Goal: Task Accomplishment & Management: Use online tool/utility

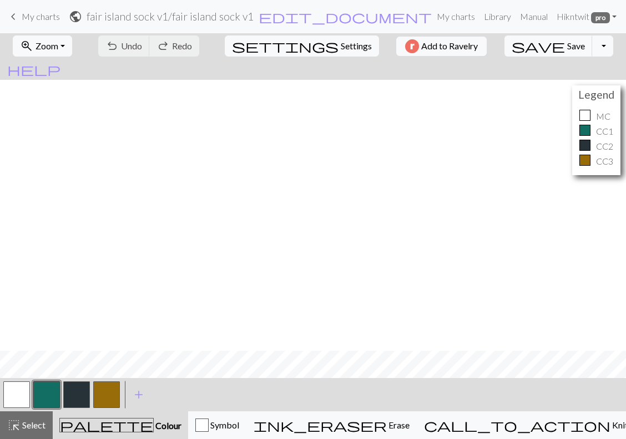
scroll to position [271, 0]
click at [39, 22] on link "keyboard_arrow_left My charts" at bounding box center [33, 16] width 53 height 19
click at [13, 18] on span "keyboard_arrow_left" at bounding box center [13, 17] width 13 height 16
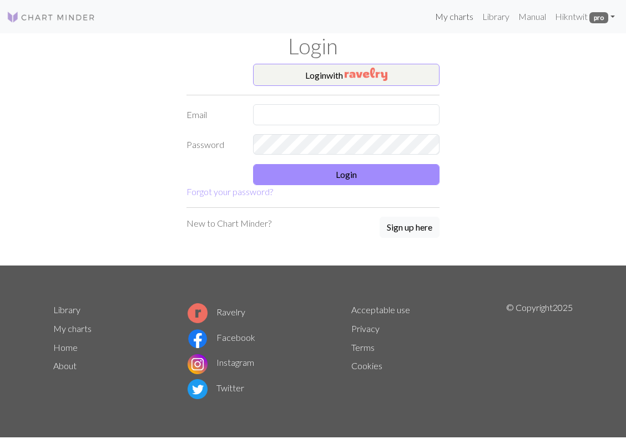
click at [464, 19] on link "My charts" at bounding box center [454, 17] width 47 height 22
click at [403, 70] on button "Login with" at bounding box center [346, 75] width 186 height 22
click at [444, 16] on link "My charts" at bounding box center [454, 17] width 47 height 22
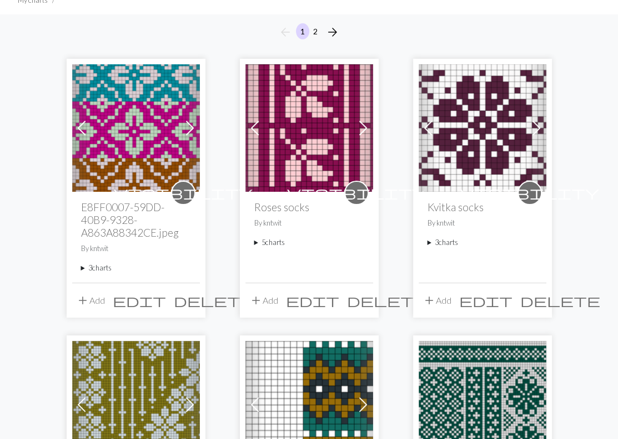
scroll to position [166, 0]
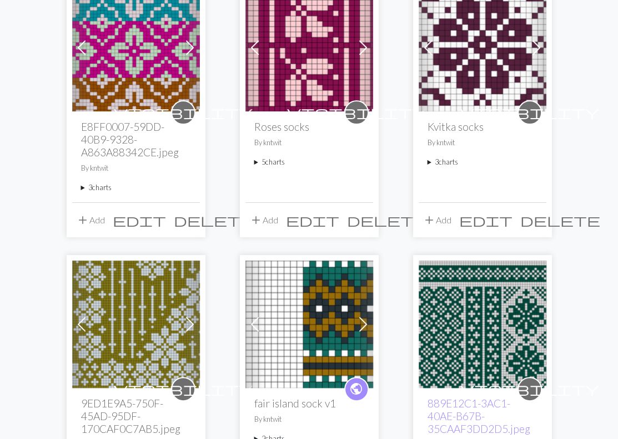
click at [332, 308] on img at bounding box center [309, 325] width 128 height 128
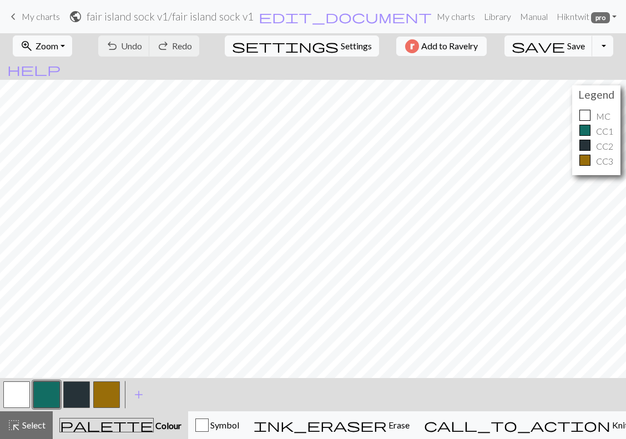
click at [47, 19] on span "My charts" at bounding box center [41, 16] width 38 height 11
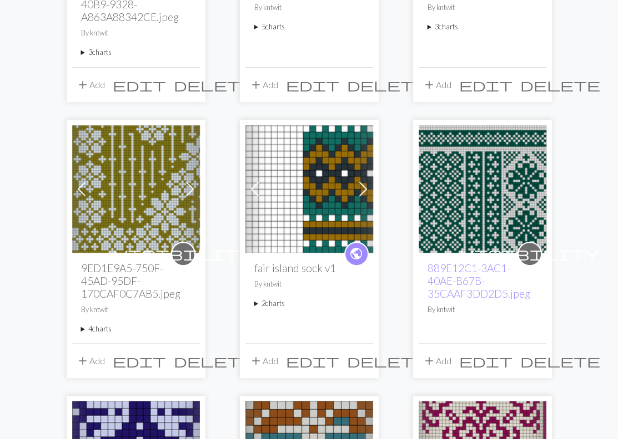
scroll to position [333, 0]
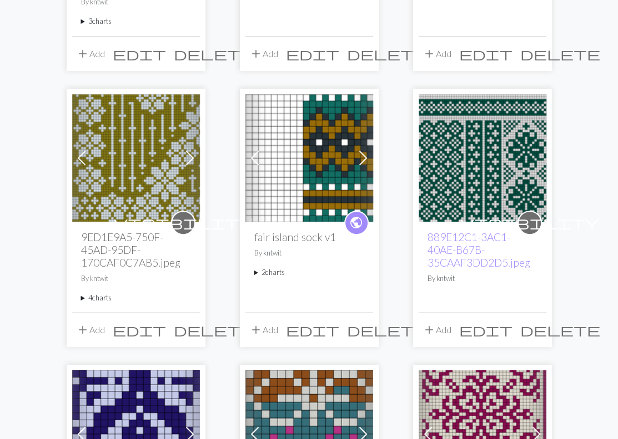
click at [270, 272] on summary "2 charts" at bounding box center [309, 272] width 110 height 11
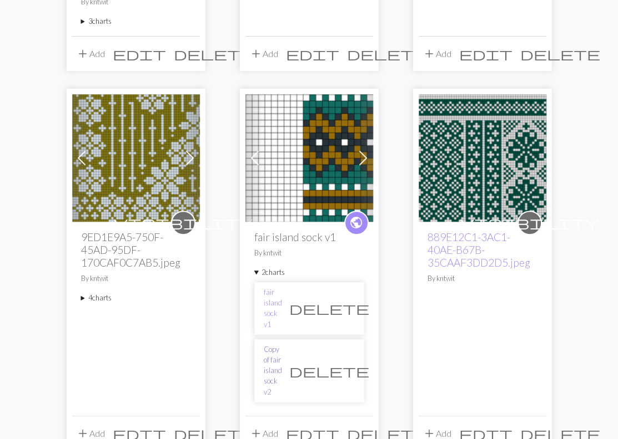
click at [281, 345] on link "Copy of fair island sock v2" at bounding box center [273, 371] width 18 height 53
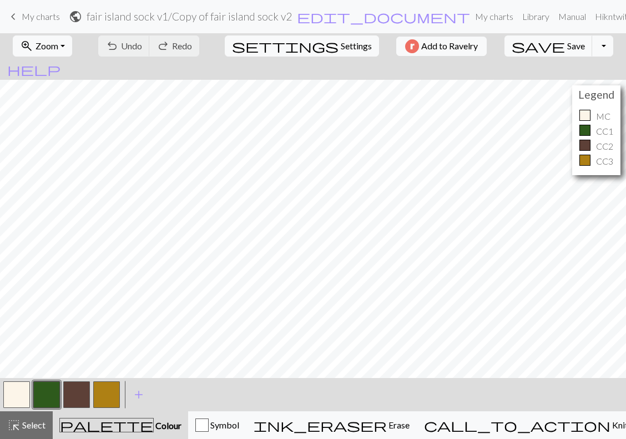
click at [16, 21] on span "keyboard_arrow_left" at bounding box center [13, 17] width 13 height 16
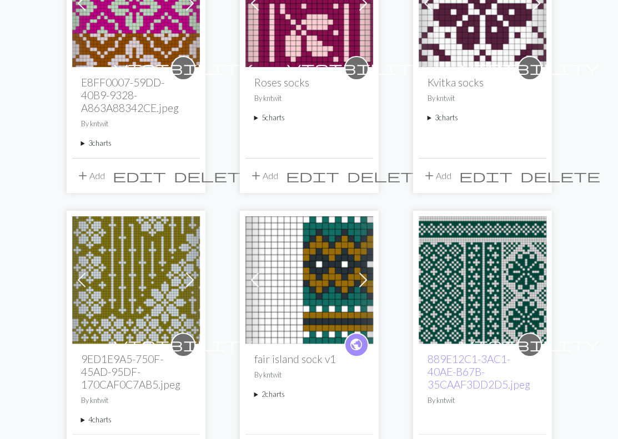
scroll to position [222, 0]
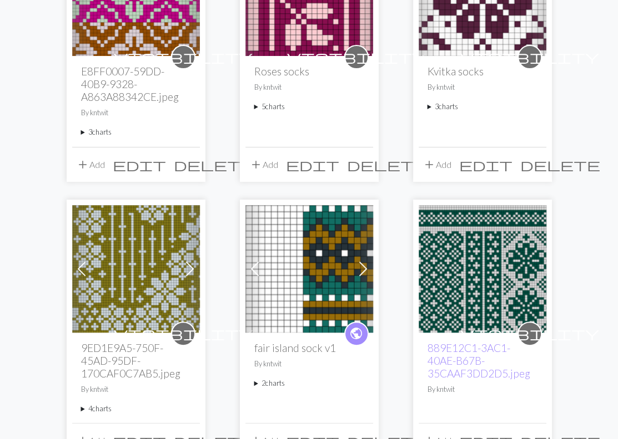
click at [314, 278] on img at bounding box center [309, 269] width 128 height 128
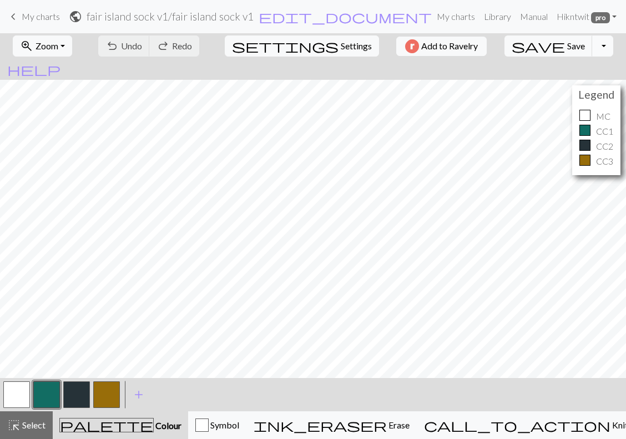
click at [592, 45] on button "Toggle Dropdown" at bounding box center [602, 46] width 21 height 21
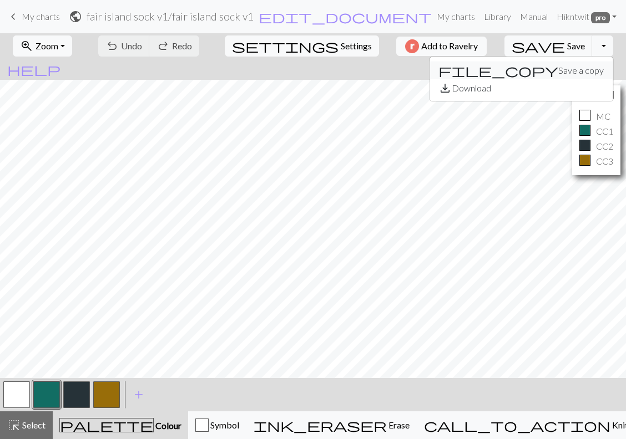
click at [550, 78] on button "file_copy Save a copy" at bounding box center [520, 71] width 183 height 18
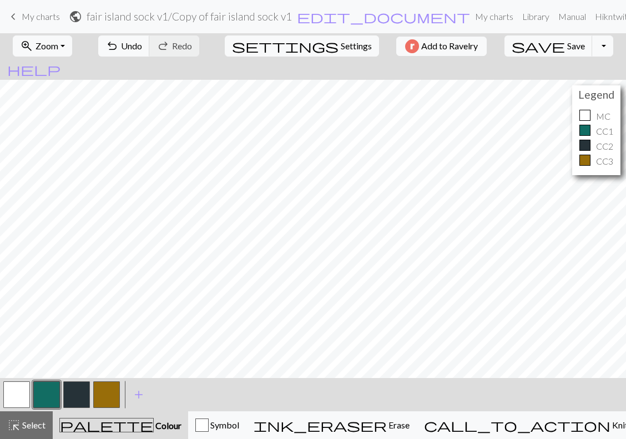
click at [292, 17] on h2 "fair island sock v1 / Copy of fair island sock v1" at bounding box center [189, 16] width 205 height 13
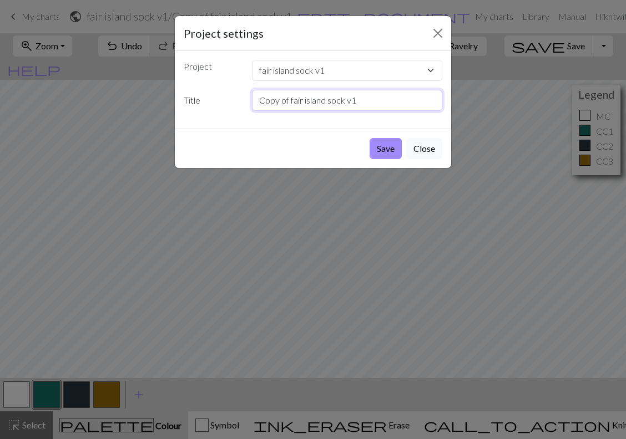
drag, startPoint x: 370, startPoint y: 97, endPoint x: 293, endPoint y: 103, distance: 77.4
click at [293, 103] on input "Copy of fair island sock v1" at bounding box center [347, 100] width 191 height 21
click at [289, 100] on input "Copy of fair island sock v1" at bounding box center [347, 100] width 191 height 21
drag, startPoint x: 290, startPoint y: 100, endPoint x: 125, endPoint y: 65, distance: 167.9
click at [125, 65] on div "Project settings Project fair island sock v1 E8FF0007-59DD-40B9-9328-A863A88342…" at bounding box center [313, 219] width 626 height 439
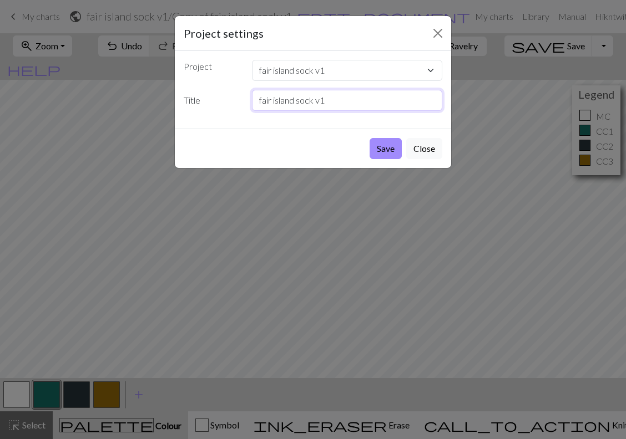
drag, startPoint x: 338, startPoint y: 103, endPoint x: 317, endPoint y: 103, distance: 21.6
click at [317, 103] on input "fair island sock v1" at bounding box center [347, 100] width 191 height 21
type input "fair island sock color alt"
click at [391, 149] on button "Save" at bounding box center [386, 148] width 32 height 21
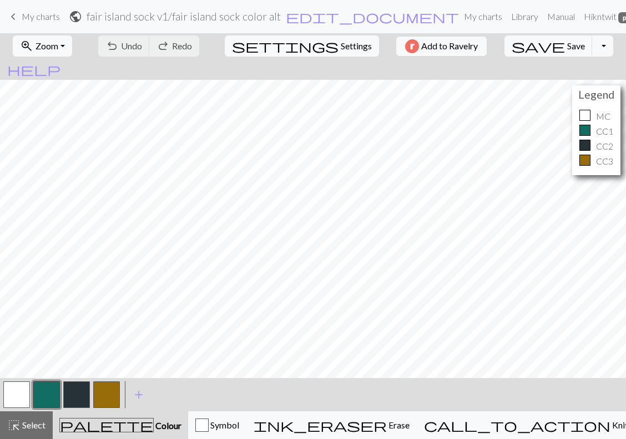
click at [111, 403] on button "button" at bounding box center [106, 395] width 27 height 27
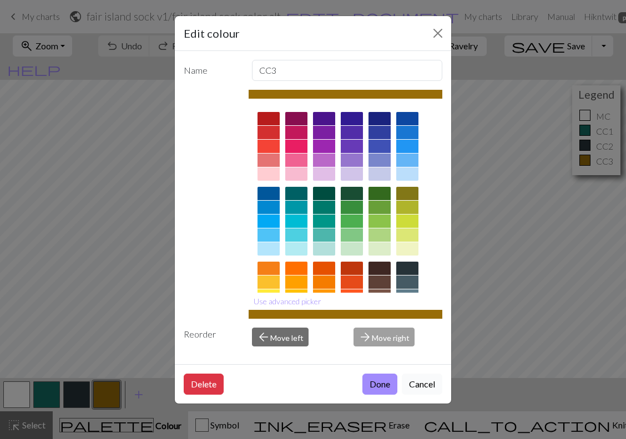
click at [420, 387] on button "Cancel" at bounding box center [422, 384] width 41 height 21
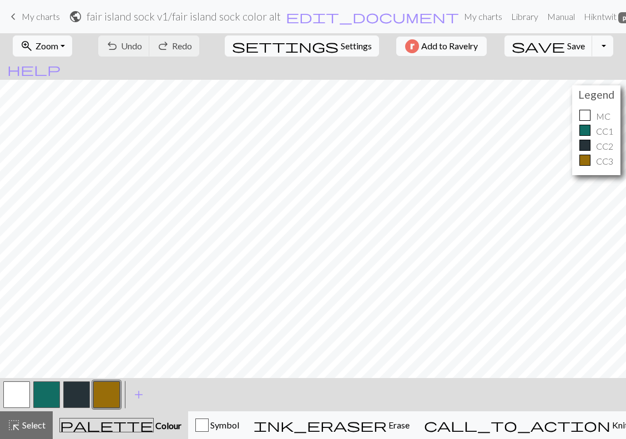
click at [109, 390] on button "button" at bounding box center [106, 395] width 27 height 27
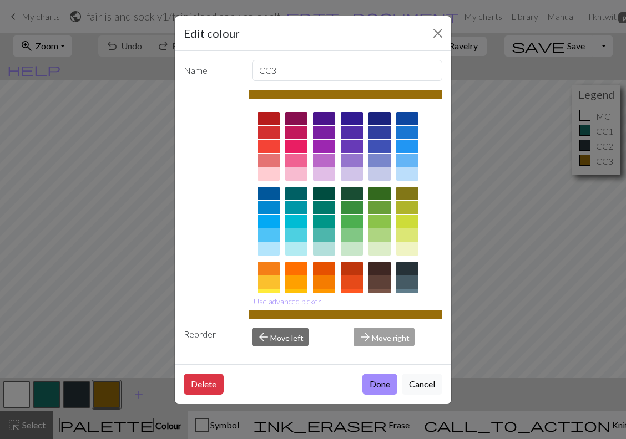
click at [331, 316] on div at bounding box center [346, 314] width 194 height 9
click at [308, 95] on div at bounding box center [346, 94] width 194 height 9
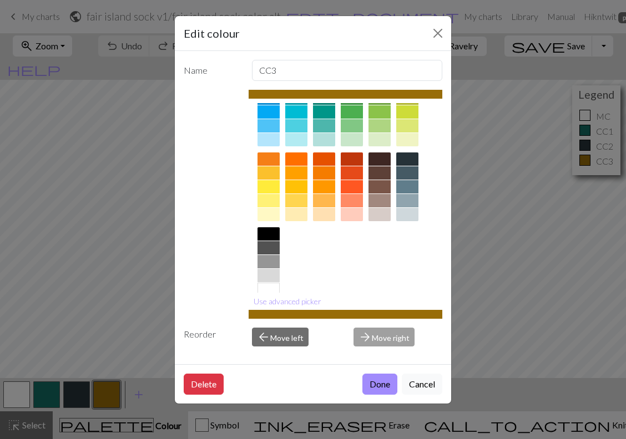
scroll to position [125, 0]
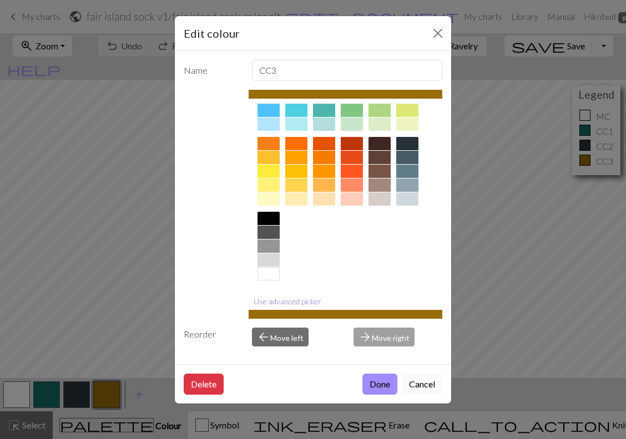
click at [301, 297] on button "Use advanced picker" at bounding box center [288, 301] width 78 height 17
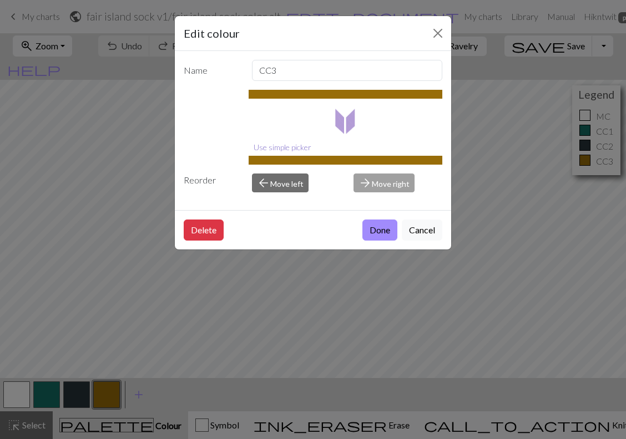
scroll to position [0, 0]
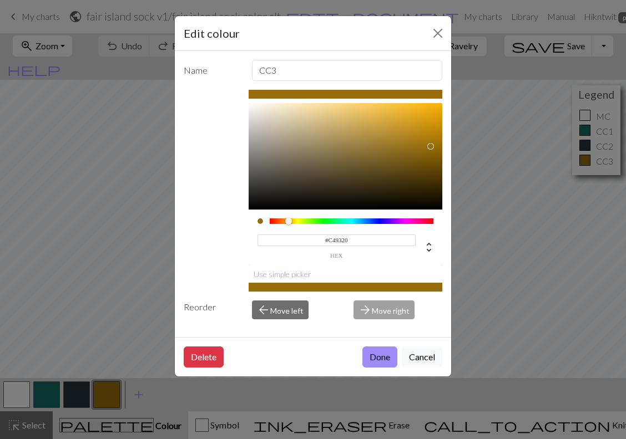
click at [411, 128] on div at bounding box center [346, 156] width 194 height 107
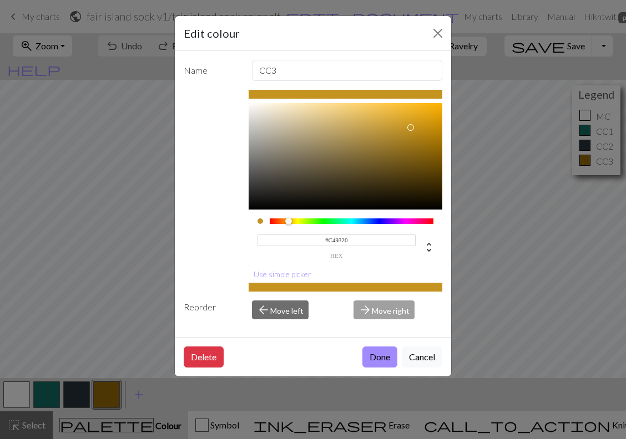
type input "#C4A720"
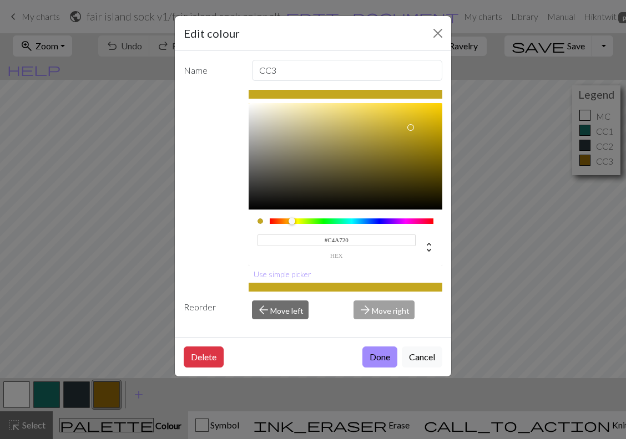
click at [292, 222] on div at bounding box center [295, 222] width 7 height 7
click at [367, 356] on button "Done" at bounding box center [379, 357] width 35 height 21
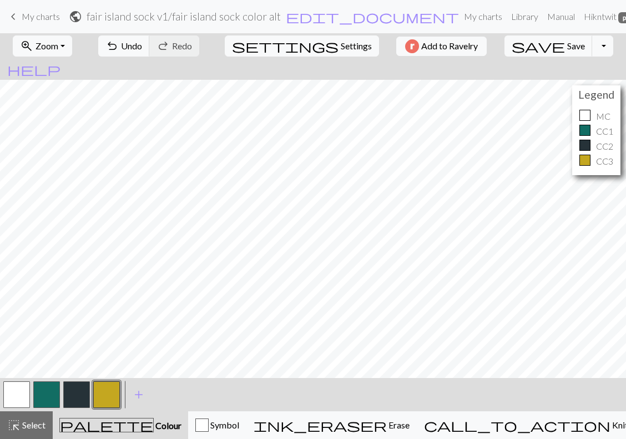
click at [79, 386] on button "button" at bounding box center [76, 395] width 27 height 27
click at [78, 391] on button "button" at bounding box center [76, 395] width 27 height 27
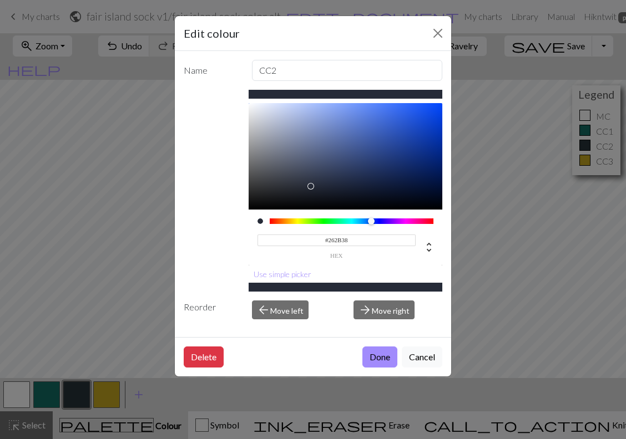
click at [371, 222] on div at bounding box center [352, 222] width 164 height 6
click at [371, 191] on div at bounding box center [346, 156] width 194 height 107
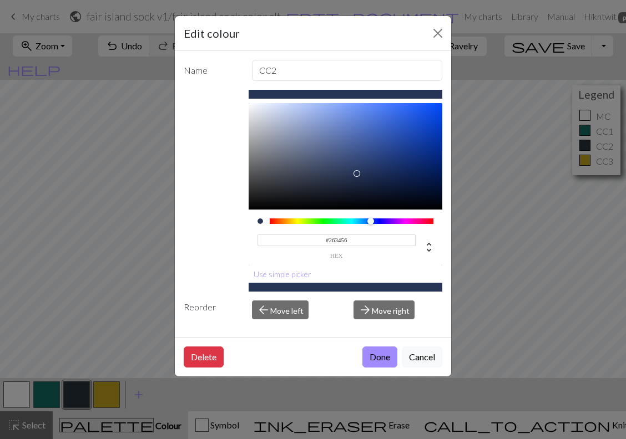
click at [356, 174] on div at bounding box center [346, 156] width 194 height 107
click at [351, 165] on div at bounding box center [346, 156] width 194 height 107
click at [357, 221] on div at bounding box center [352, 222] width 164 height 6
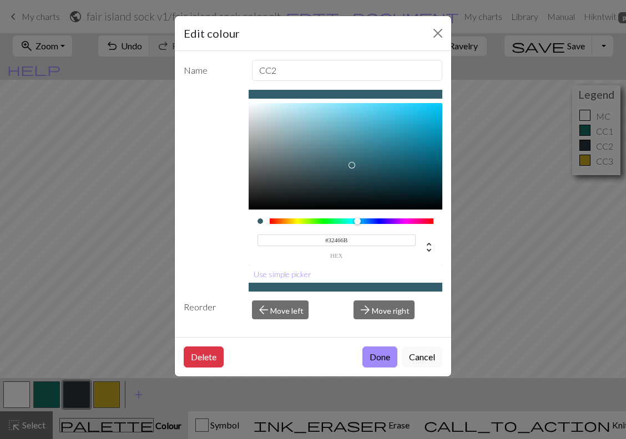
click at [369, 222] on div at bounding box center [352, 222] width 164 height 6
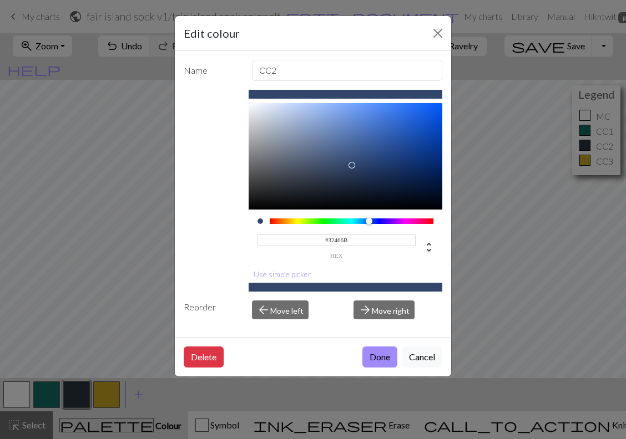
click at [385, 224] on div "#32466B hex" at bounding box center [345, 241] width 176 height 35
click at [389, 221] on div at bounding box center [352, 222] width 164 height 6
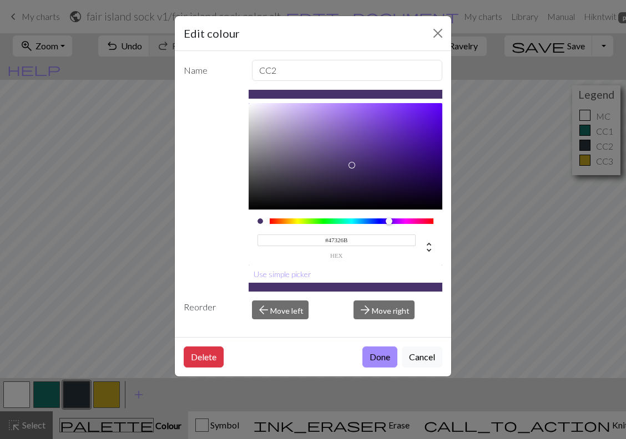
type input "#3A326B"
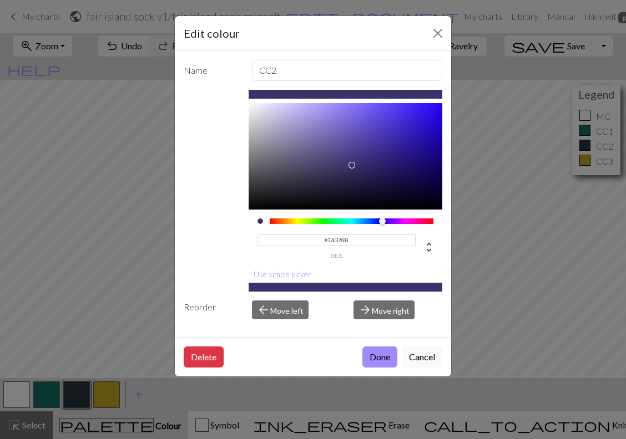
click at [383, 220] on div at bounding box center [352, 222] width 164 height 6
click at [381, 352] on button "Done" at bounding box center [379, 357] width 35 height 21
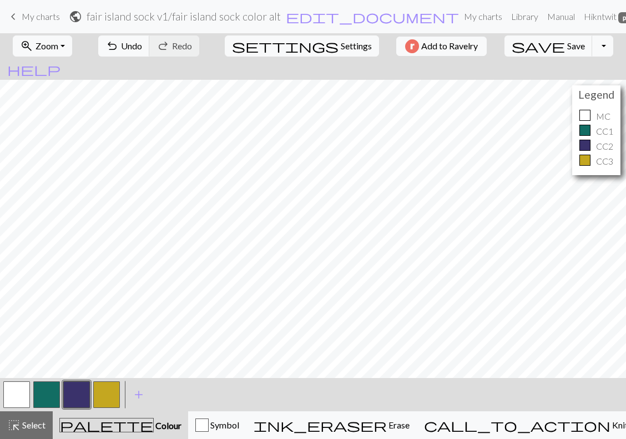
click at [86, 386] on button "button" at bounding box center [76, 395] width 27 height 27
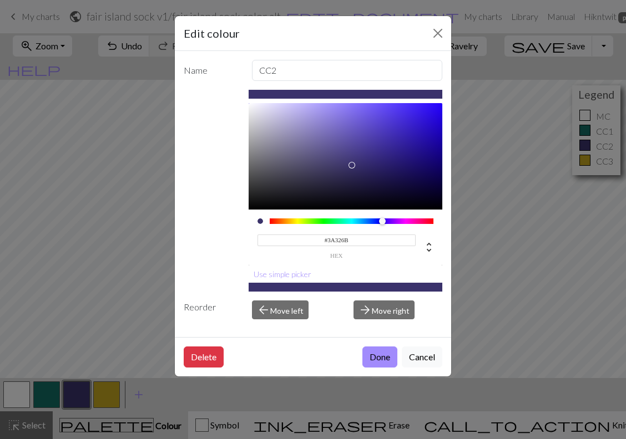
type input "#2F2856"
click at [351, 174] on div at bounding box center [346, 156] width 194 height 107
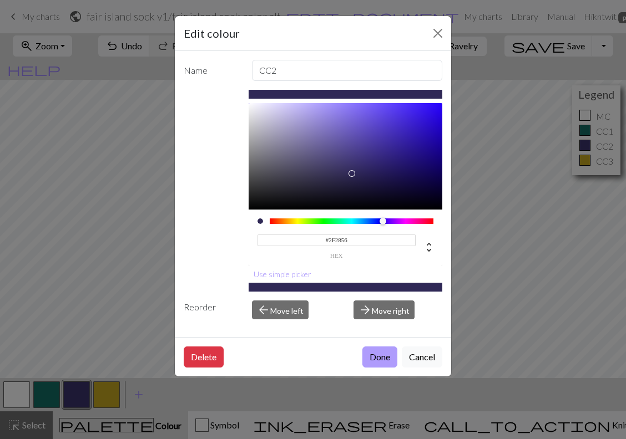
click at [377, 353] on button "Done" at bounding box center [379, 357] width 35 height 21
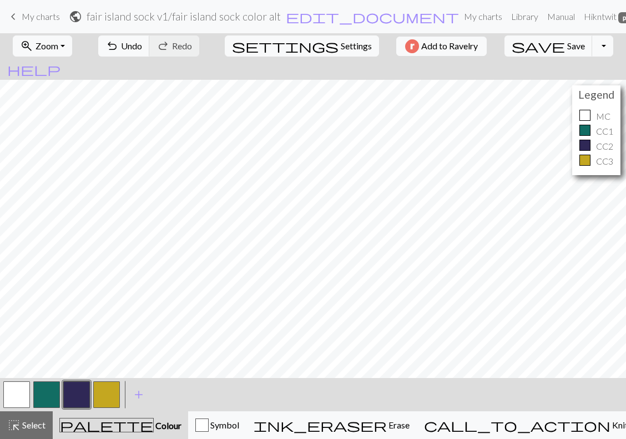
click at [51, 396] on button "button" at bounding box center [46, 395] width 27 height 27
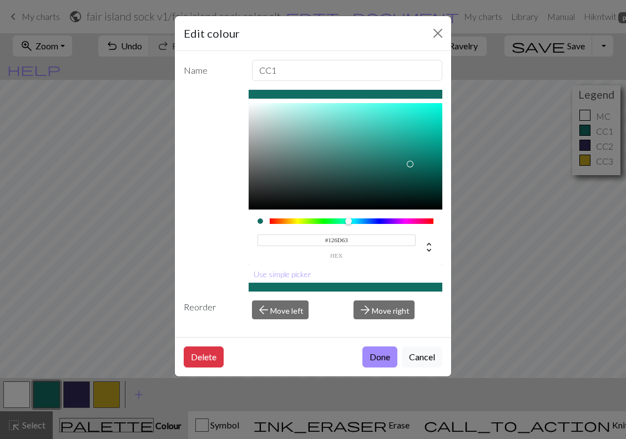
type input "#6D4112"
click at [284, 222] on div at bounding box center [352, 222] width 164 height 6
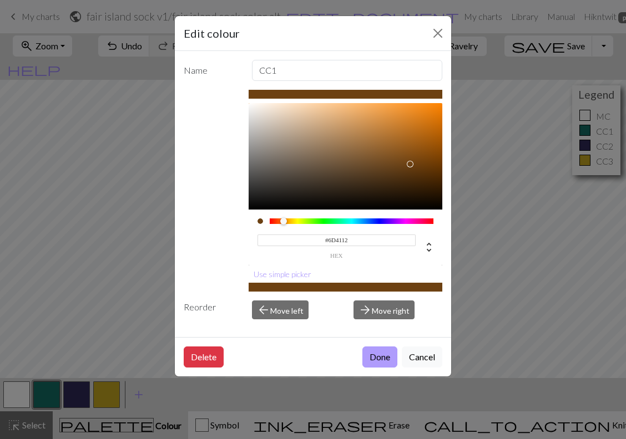
click at [371, 360] on button "Done" at bounding box center [379, 357] width 35 height 21
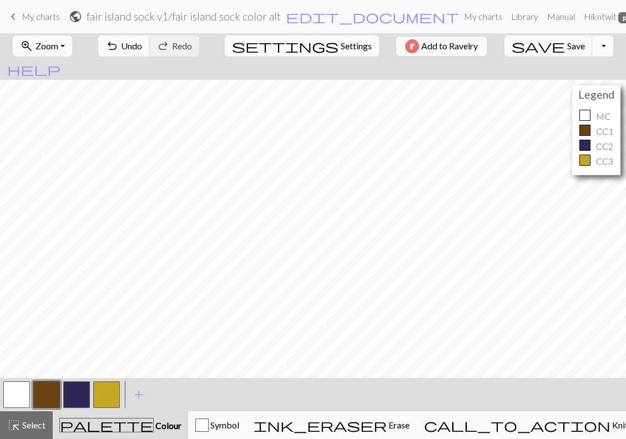
click at [17, 396] on button "button" at bounding box center [16, 395] width 27 height 27
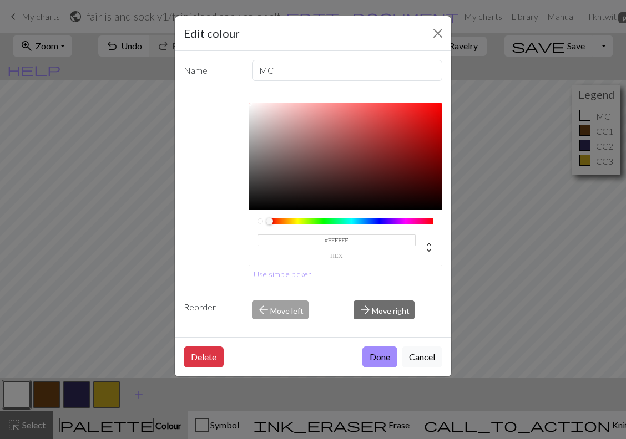
click at [289, 219] on div at bounding box center [352, 222] width 164 height 6
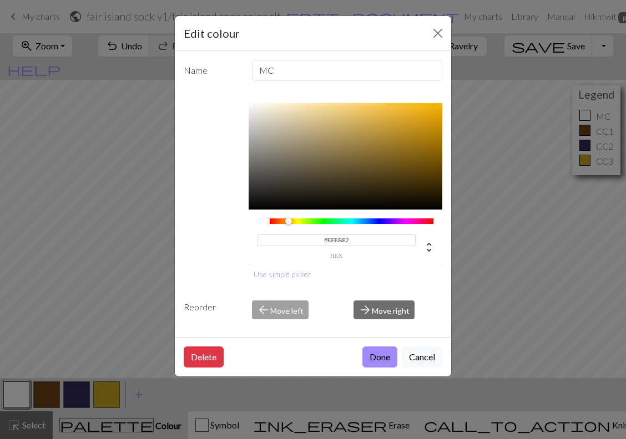
click at [259, 110] on div at bounding box center [346, 156] width 194 height 107
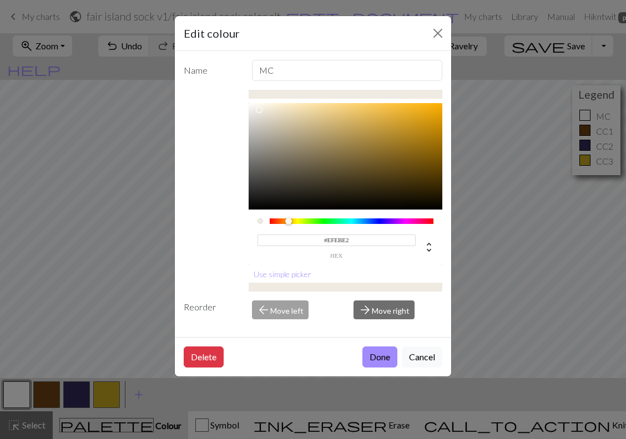
type input "#E2E3EF"
click at [377, 222] on div at bounding box center [352, 222] width 164 height 6
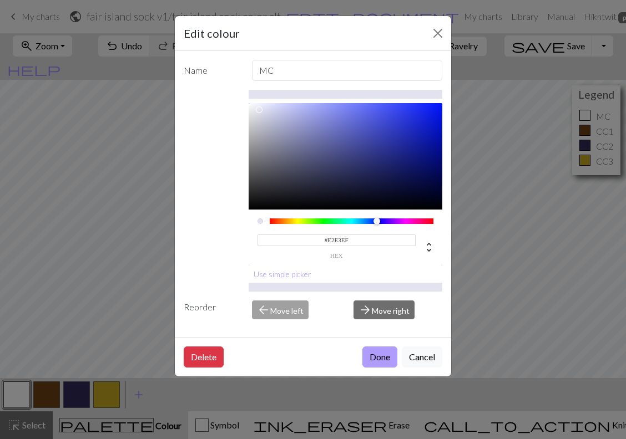
click at [376, 359] on button "Done" at bounding box center [379, 357] width 35 height 21
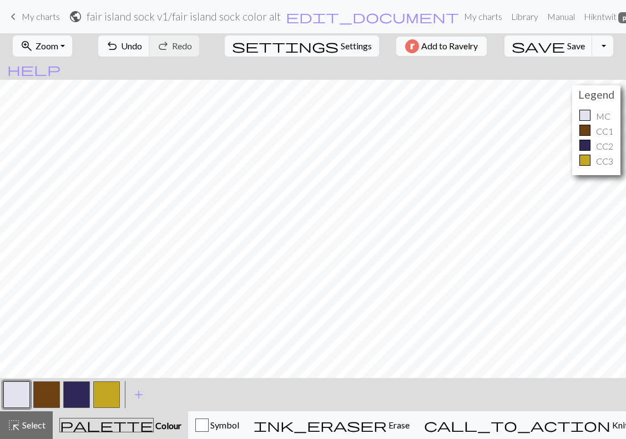
click at [45, 387] on button "button" at bounding box center [46, 395] width 27 height 27
click at [45, 389] on button "button" at bounding box center [46, 395] width 27 height 27
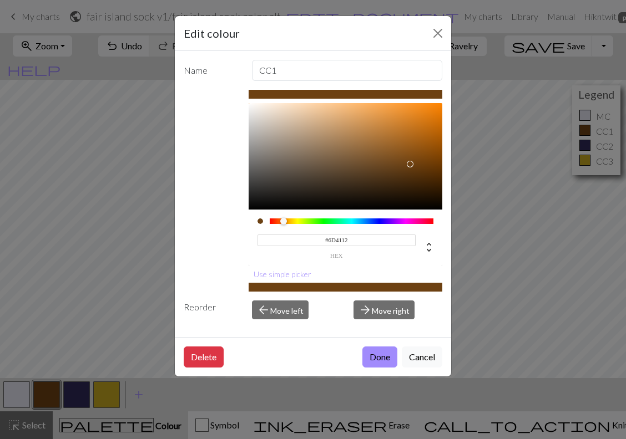
type input "#6D3412"
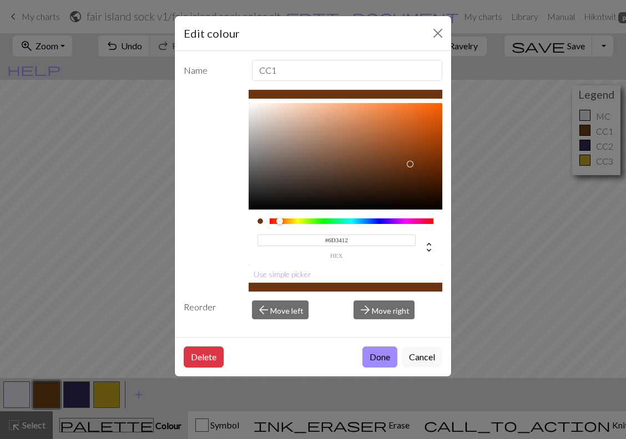
click at [280, 220] on div at bounding box center [352, 222] width 164 height 6
click at [374, 360] on button "Done" at bounding box center [379, 357] width 35 height 21
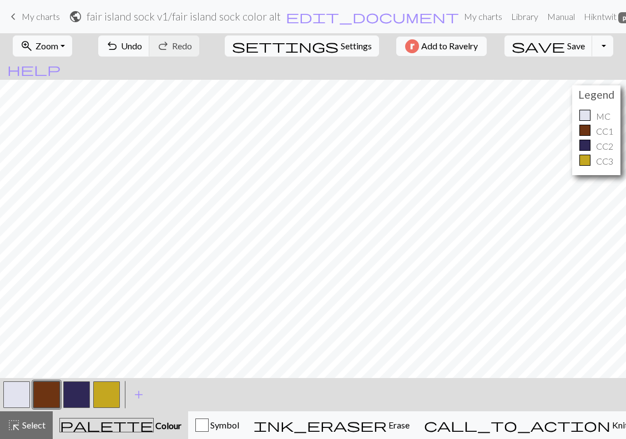
click at [21, 398] on button "button" at bounding box center [16, 395] width 27 height 27
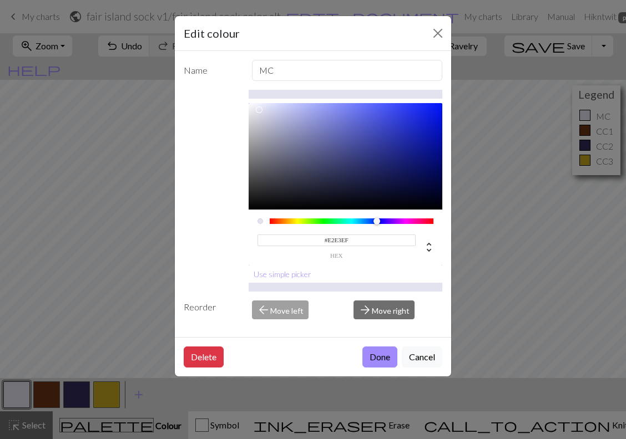
type input "#D1D2E4"
click at [265, 114] on div at bounding box center [268, 117] width 7 height 7
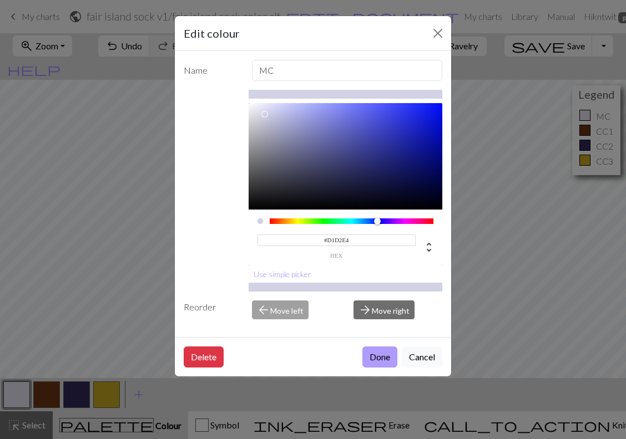
click at [378, 353] on button "Done" at bounding box center [379, 357] width 35 height 21
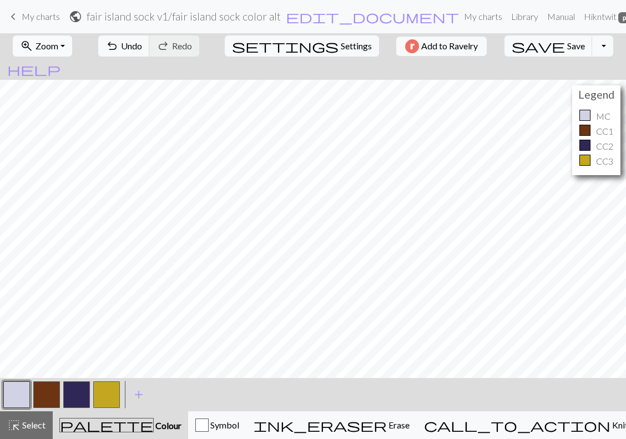
click at [58, 45] on span "Zoom" at bounding box center [47, 46] width 23 height 11
click at [50, 131] on button "50%" at bounding box center [57, 133] width 88 height 18
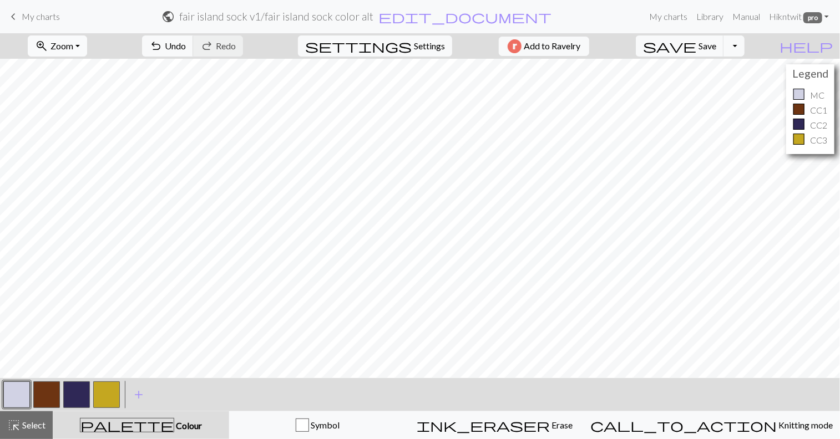
click at [87, 53] on button "zoom_in Zoom Zoom" at bounding box center [57, 46] width 59 height 21
click at [82, 143] on button "100%" at bounding box center [72, 151] width 88 height 18
click at [82, 52] on button "zoom_in Zoom Zoom" at bounding box center [57, 46] width 59 height 21
click at [92, 73] on button "Fit all" at bounding box center [72, 71] width 88 height 18
click at [87, 44] on button "zoom_in Zoom Zoom" at bounding box center [57, 46] width 59 height 21
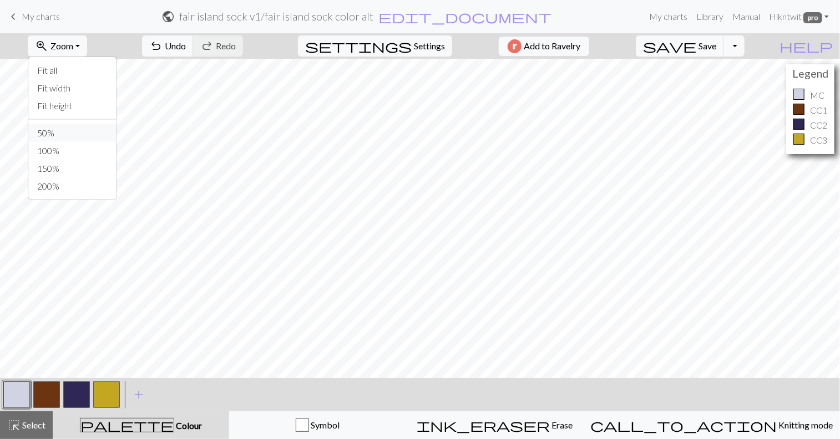
click at [114, 125] on button "50%" at bounding box center [72, 133] width 88 height 18
